Goal: Task Accomplishment & Management: Manage account settings

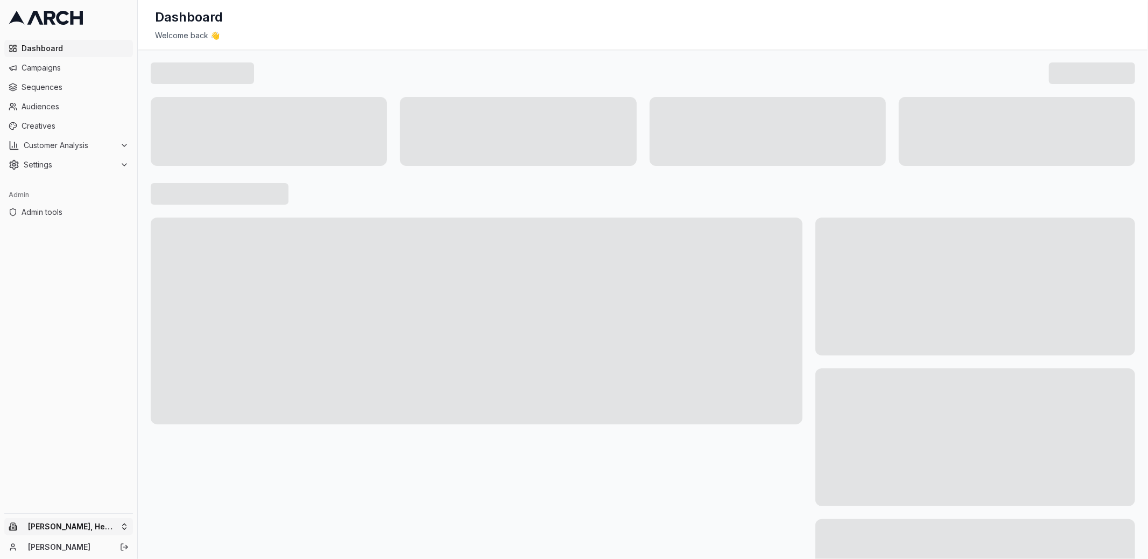
click at [118, 522] on html "Dashboard Campaigns Sequences Audiences Creatives Customer Analysis Settings Ad…" at bounding box center [574, 279] width 1148 height 559
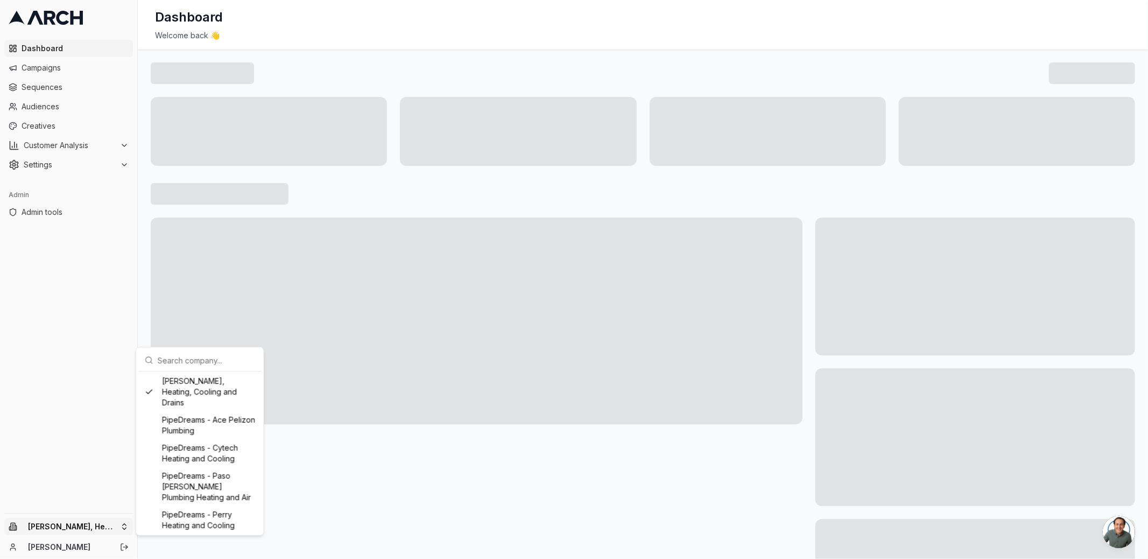
scroll to position [918, 0]
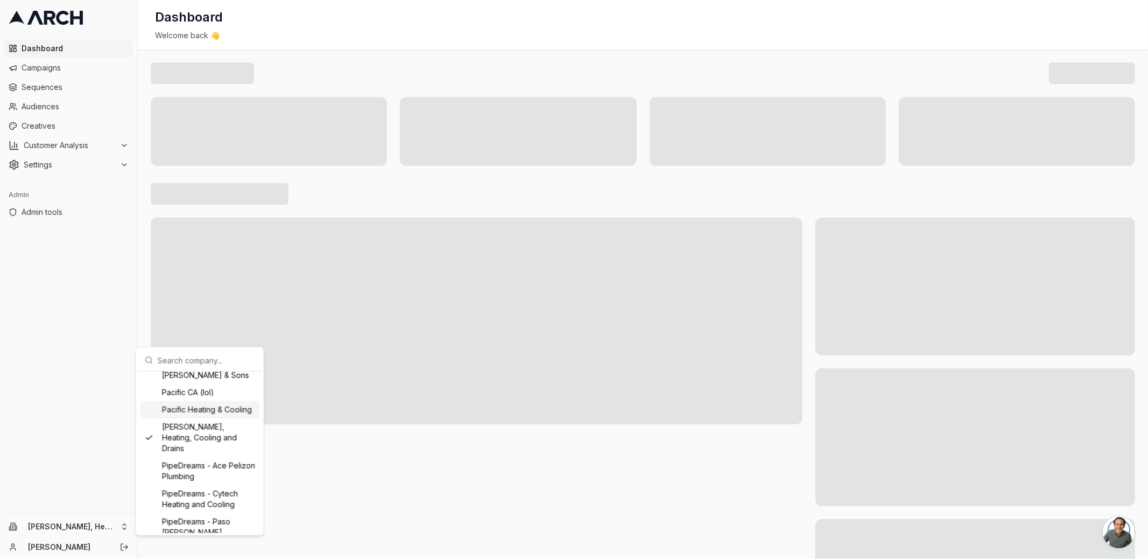
click at [94, 412] on html "Dashboard Campaigns Sequences Audiences Creatives Customer Analysis Settings Ad…" at bounding box center [574, 279] width 1148 height 559
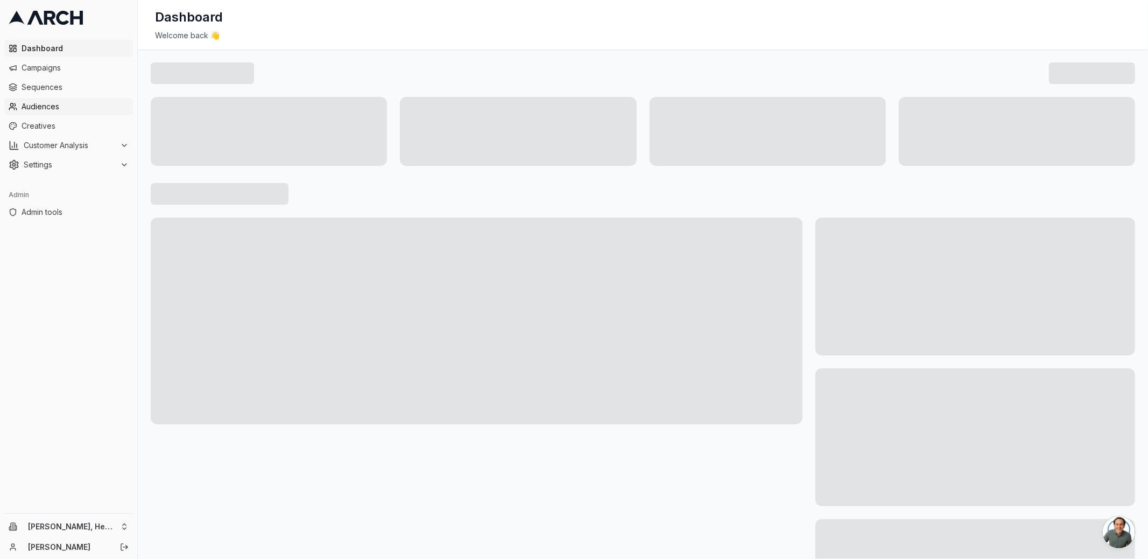
click at [58, 109] on span "Audiences" at bounding box center [75, 106] width 107 height 11
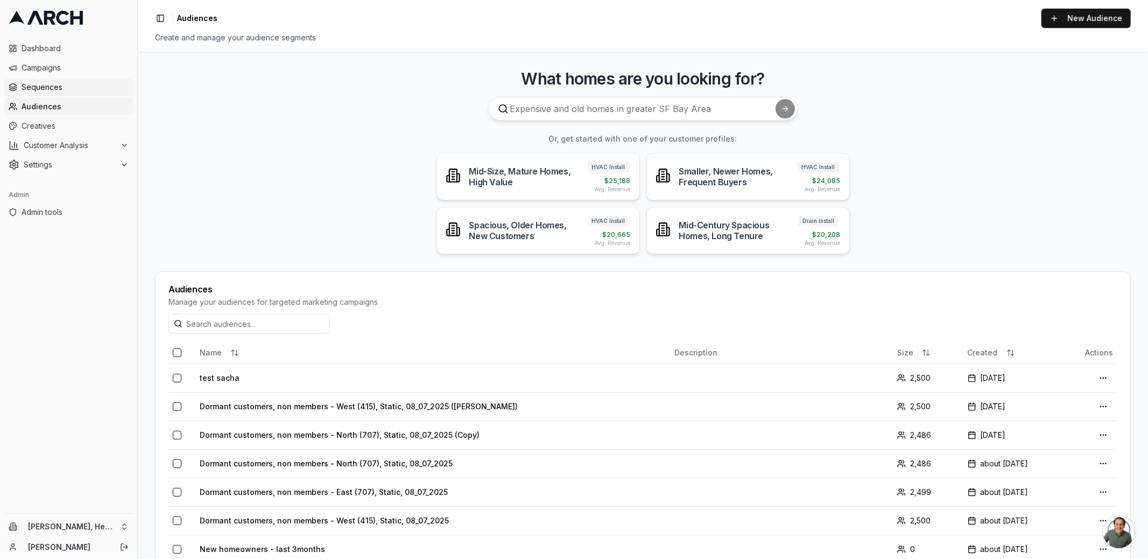
click at [63, 88] on span "Sequences" at bounding box center [75, 87] width 107 height 11
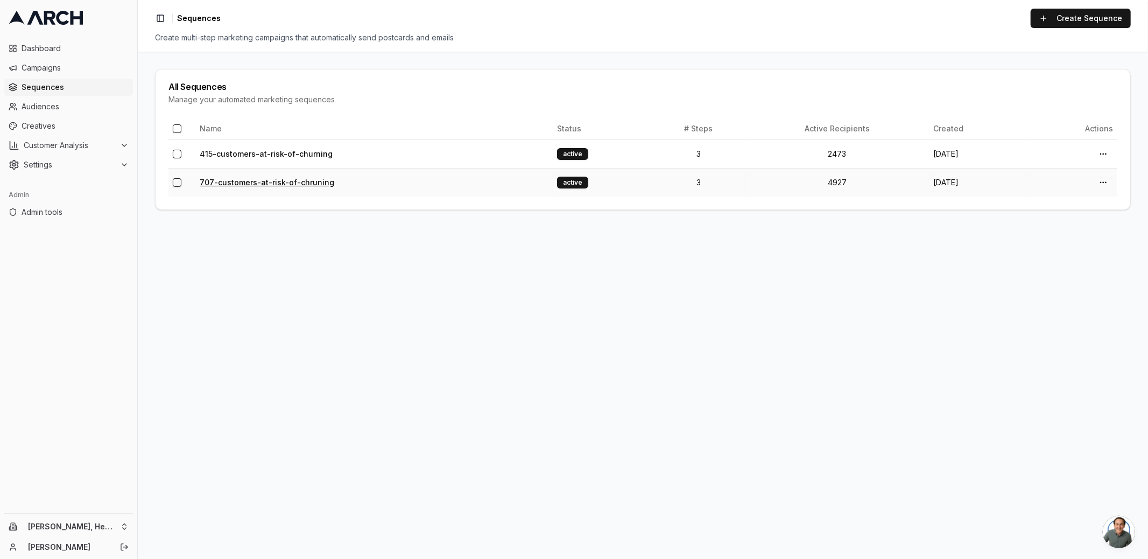
click at [278, 184] on link "707-customers-at-risk-of-chruning" at bounding box center [267, 182] width 135 height 9
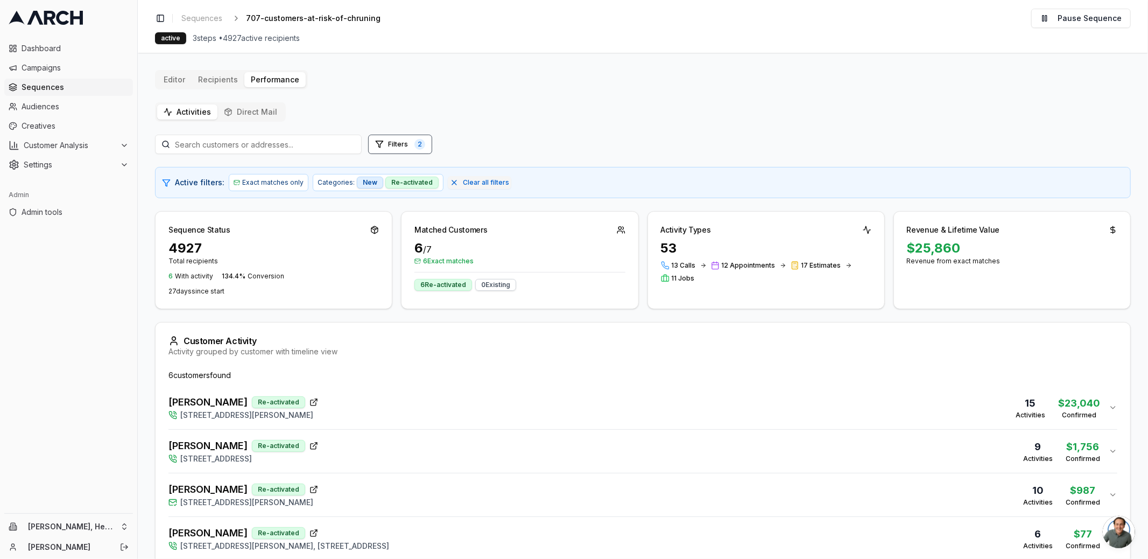
click at [327, 100] on div "Editor Recipients Performance Activities Direct Mail Filters 2 Active filters: …" at bounding box center [643, 365] width 976 height 591
click at [397, 248] on div "Sequence Status 4927 Total recipients 6 With activity 134.4 % Conversion 27 day…" at bounding box center [643, 260] width 976 height 98
click at [324, 396] on div "Brian Snook Re-activated 3611 Baxter Avenue, Napa, CA 94558 15 Activities $ 23,…" at bounding box center [639, 408] width 941 height 26
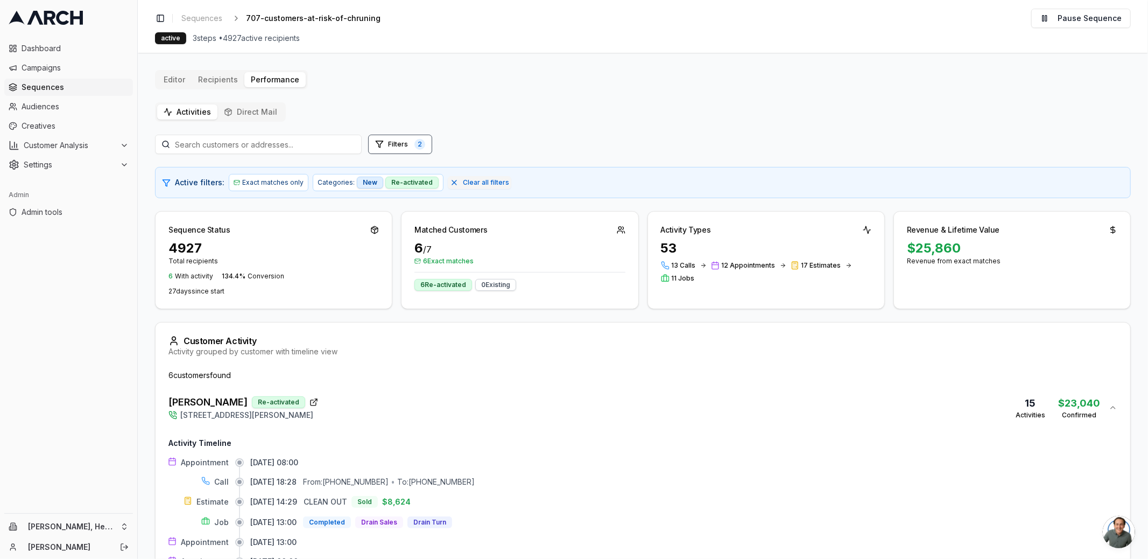
click at [347, 402] on div "Brian Snook Re-activated 3611 Baxter Avenue, Napa, CA 94558 15 Activities $ 23,…" at bounding box center [639, 408] width 941 height 26
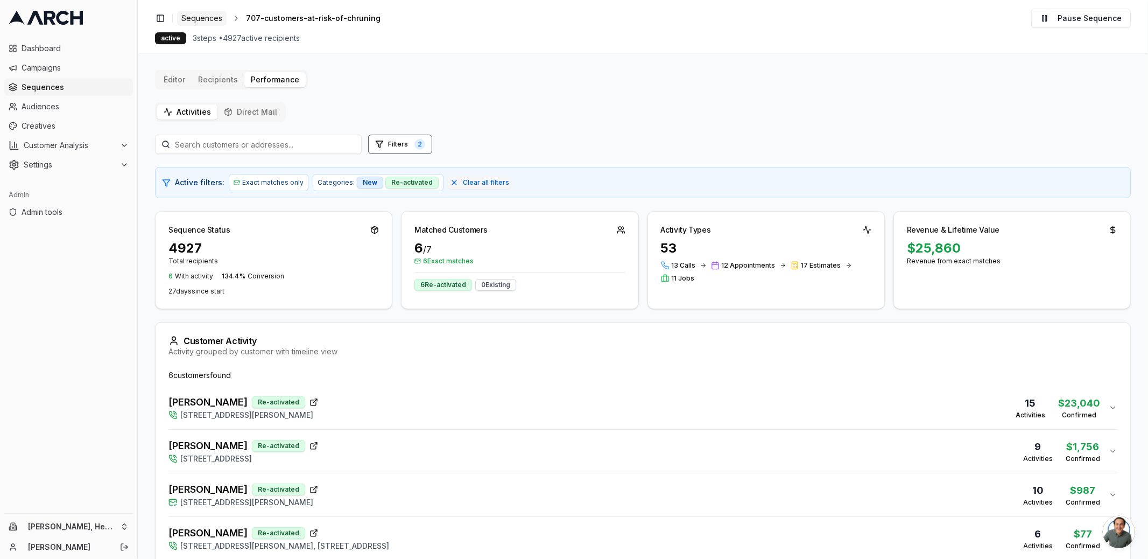
click at [214, 20] on span "Sequences" at bounding box center [201, 18] width 41 height 11
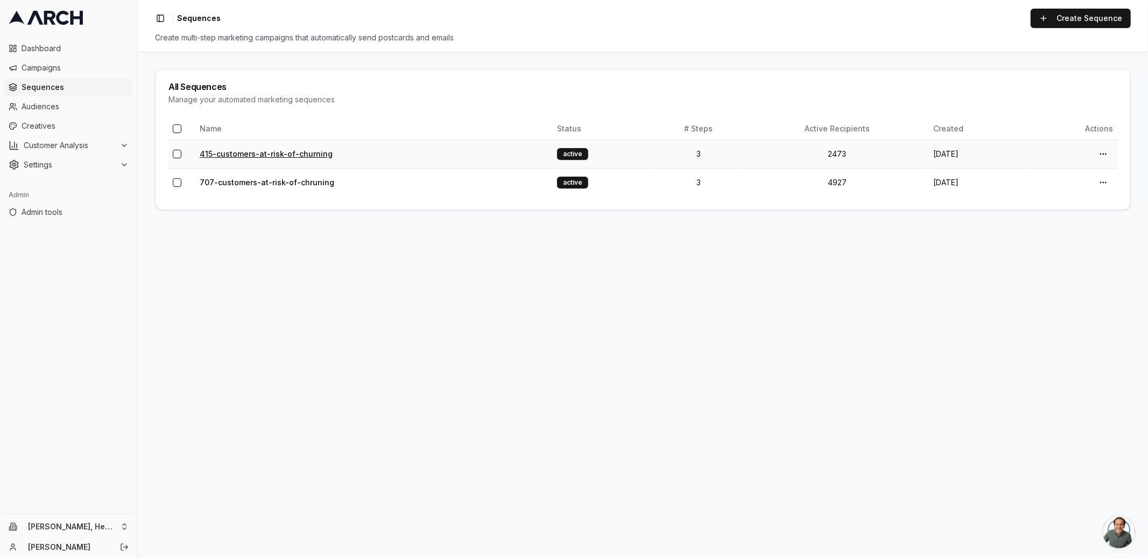
click at [263, 149] on link "415-customers-at-risk-of-churning" at bounding box center [266, 153] width 133 height 9
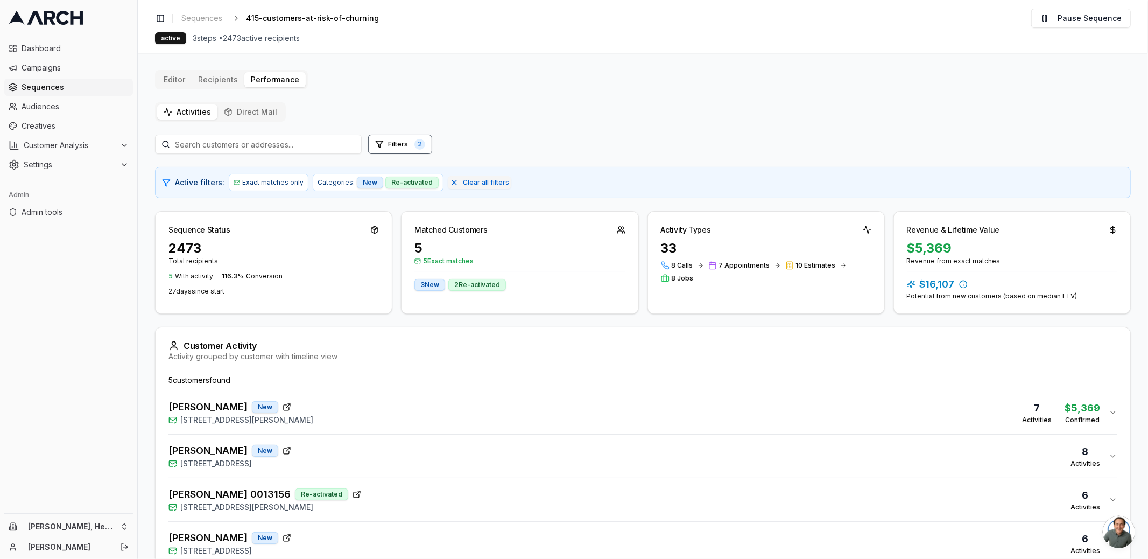
scroll to position [77, 0]
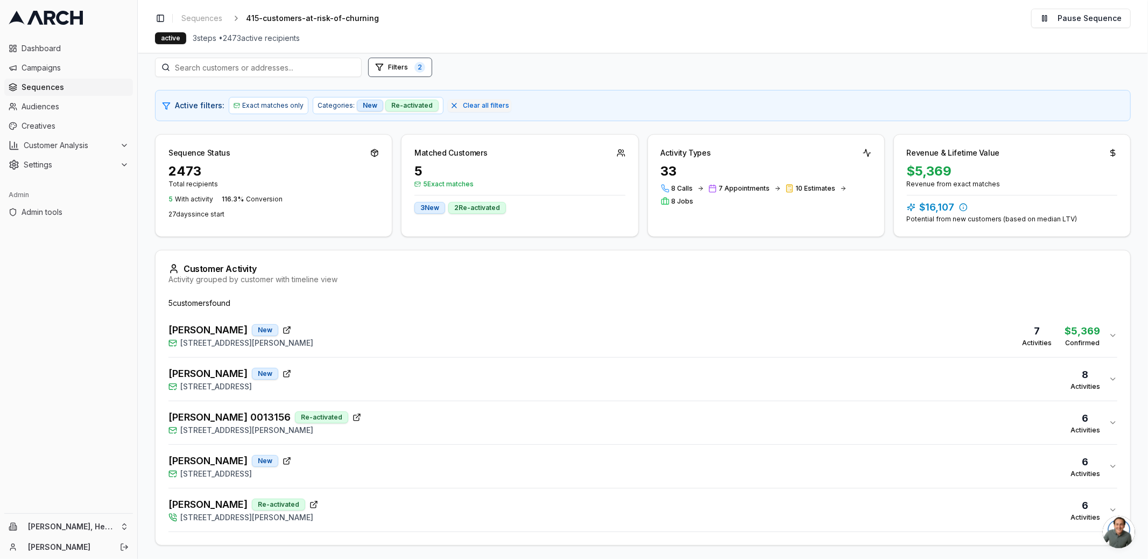
click at [371, 454] on div "Jan Cook New 111 Mariner Way, Novato, CA 94945 6 Activities" at bounding box center [639, 466] width 941 height 26
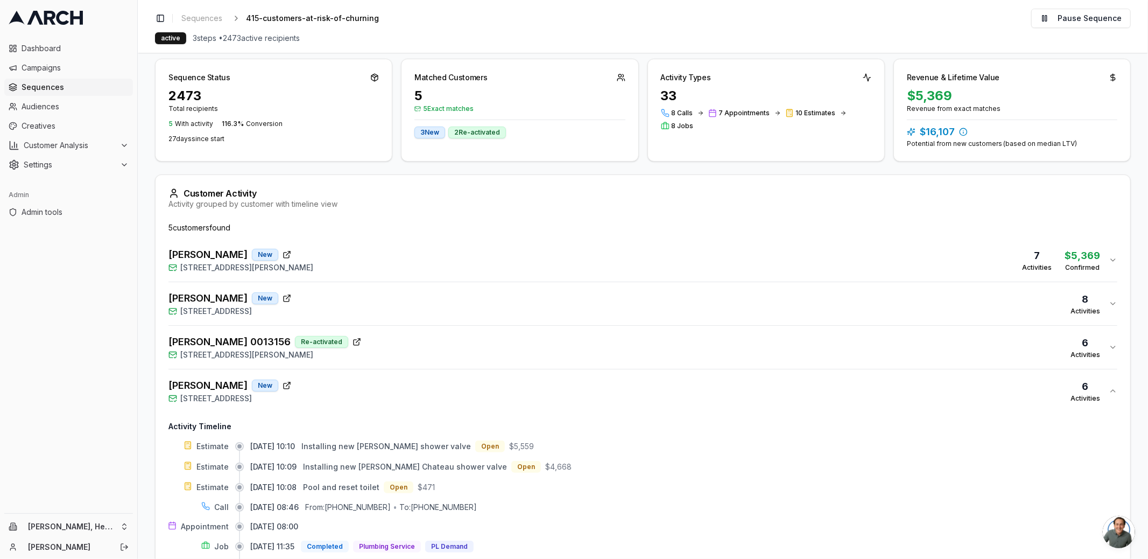
scroll to position [283, 0]
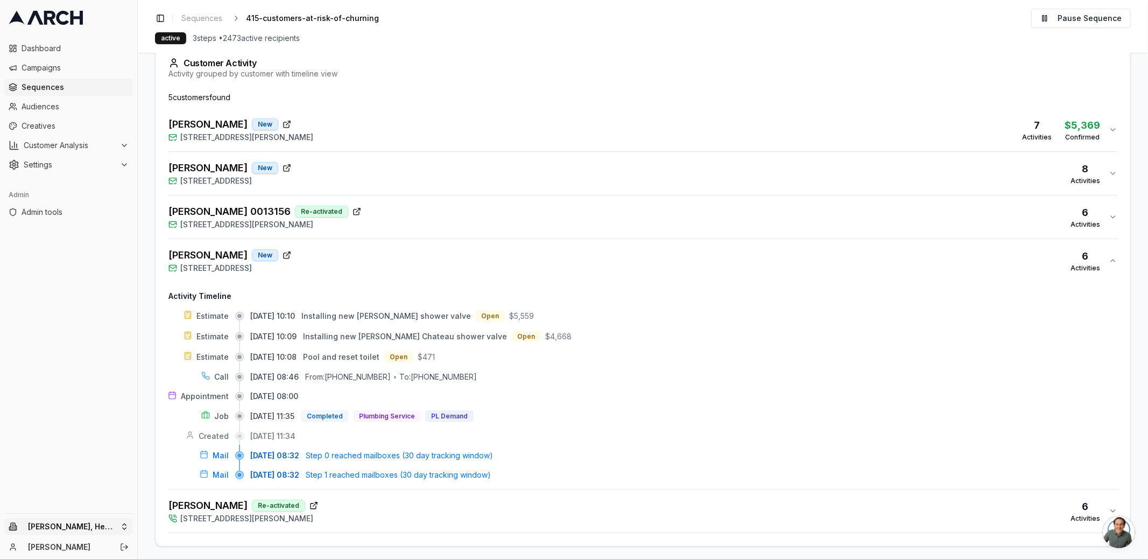
click at [112, 524] on html "Dashboard Campaigns Sequences Audiences Creatives Customer Analysis Settings Ad…" at bounding box center [574, 279] width 1148 height 559
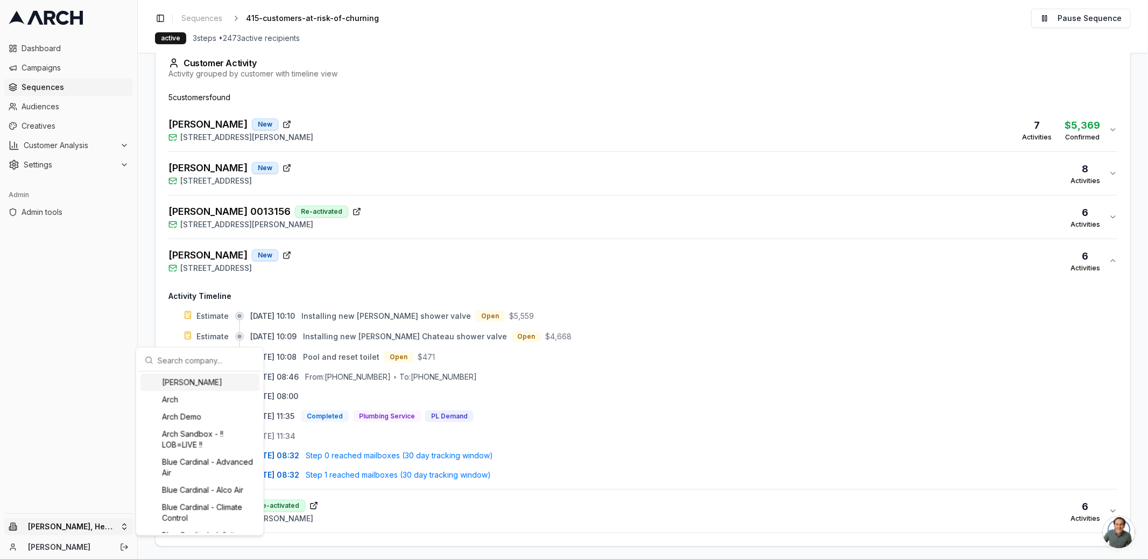
click at [166, 356] on input "text" at bounding box center [206, 360] width 97 height 22
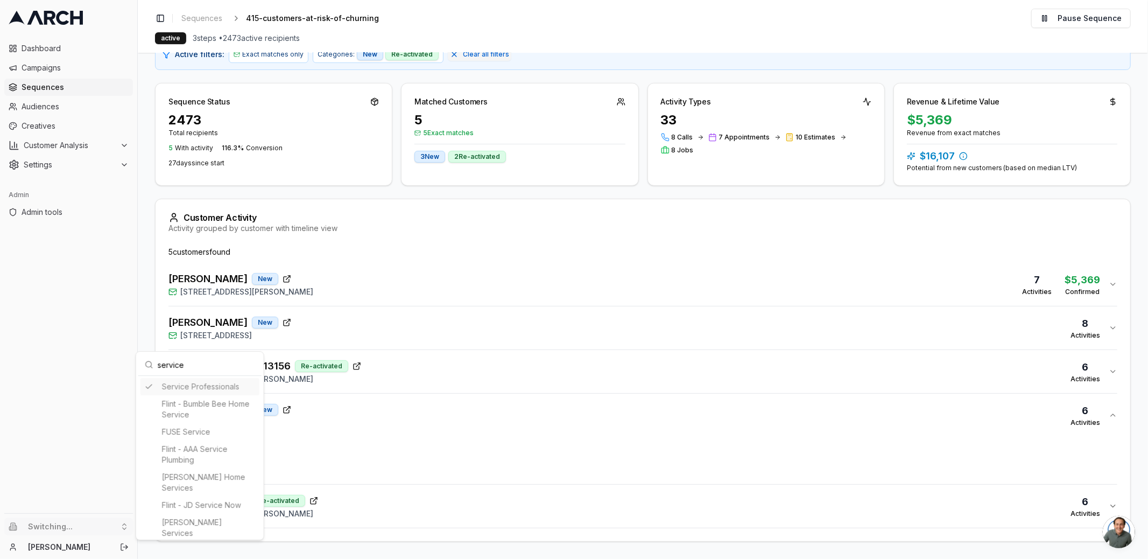
scroll to position [125, 0]
type input "service"
click at [132, 261] on html "Dashboard Campaigns Sequences Audiences Creatives Customer Analysis Settings Ad…" at bounding box center [574, 279] width 1148 height 559
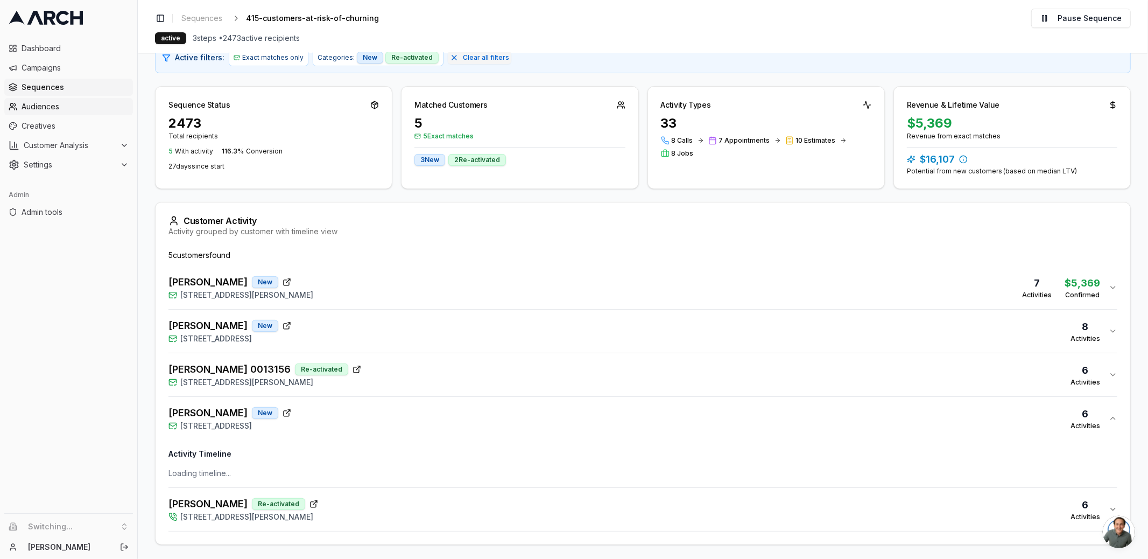
click at [82, 111] on span "Audiences" at bounding box center [75, 106] width 107 height 11
